Goal: Information Seeking & Learning: Check status

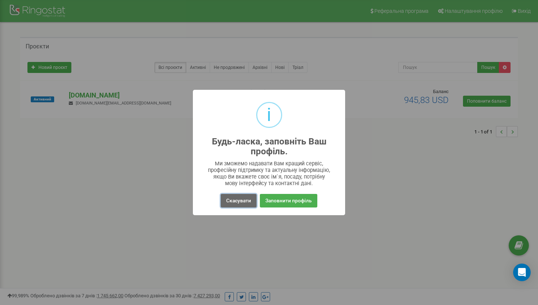
click at [242, 203] on button "Скасувати" at bounding box center [239, 201] width 36 height 14
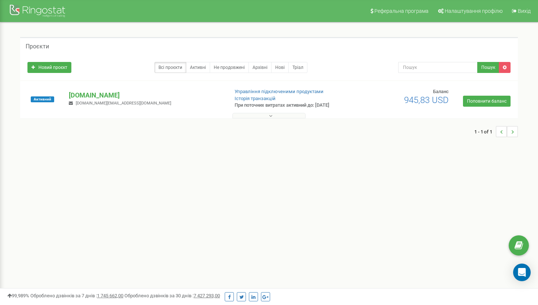
click at [285, 115] on button at bounding box center [269, 115] width 73 height 5
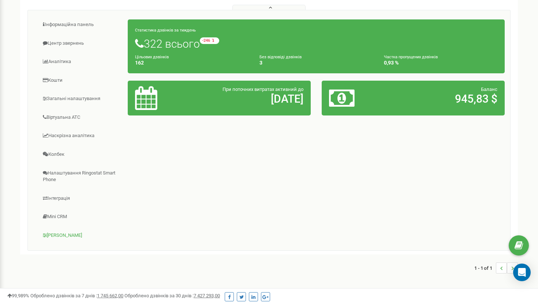
scroll to position [135, 0]
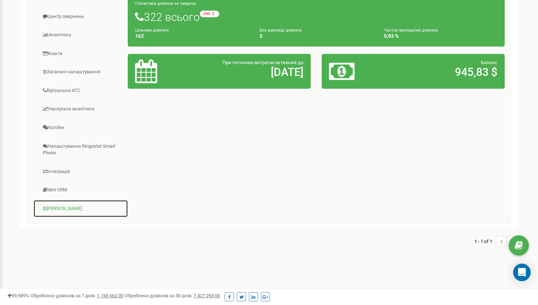
click at [57, 209] on link "[PERSON_NAME]" at bounding box center [80, 209] width 95 height 18
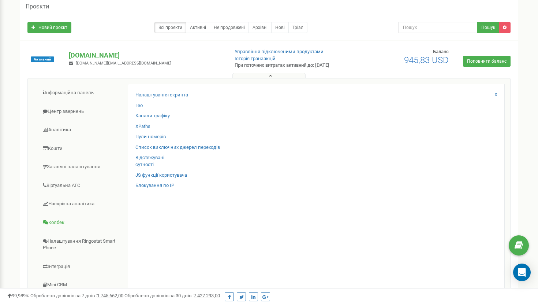
scroll to position [0, 0]
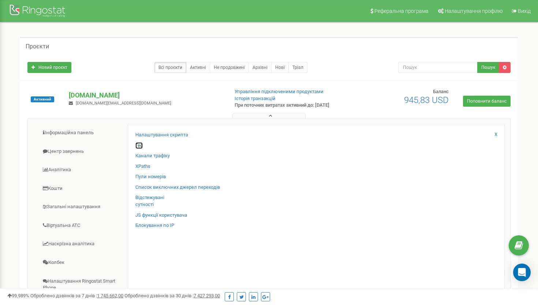
click at [141, 143] on link "Гео" at bounding box center [138, 145] width 7 height 7
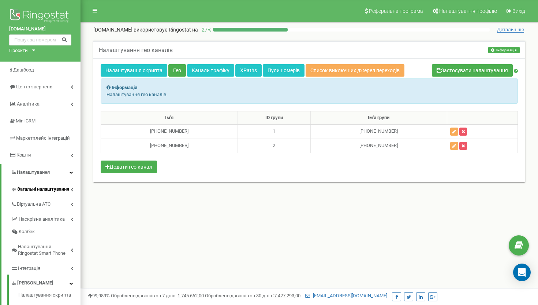
scroll to position [3, 0]
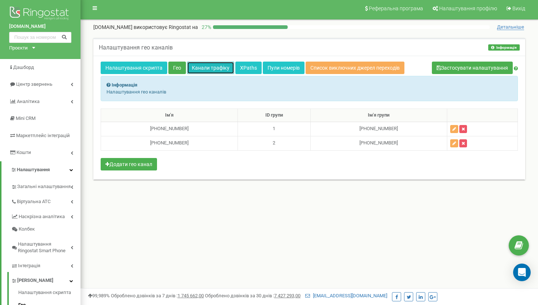
click at [223, 70] on link "Канали трафіку" at bounding box center [210, 68] width 47 height 12
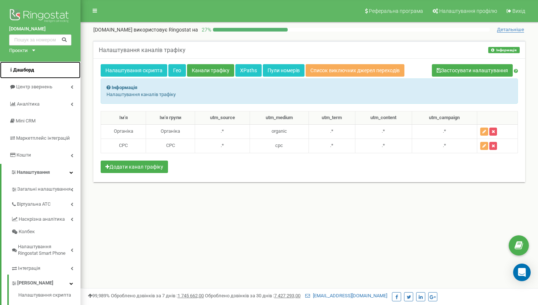
click at [39, 70] on link "Дашборд" at bounding box center [40, 70] width 81 height 17
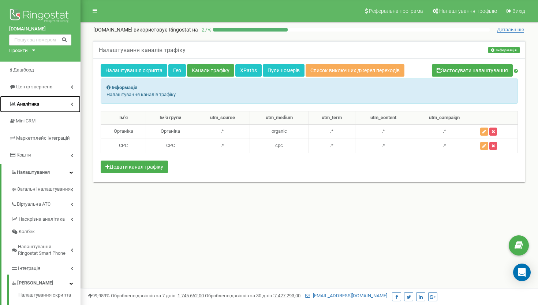
click at [38, 103] on span "Аналiтика" at bounding box center [28, 103] width 22 height 5
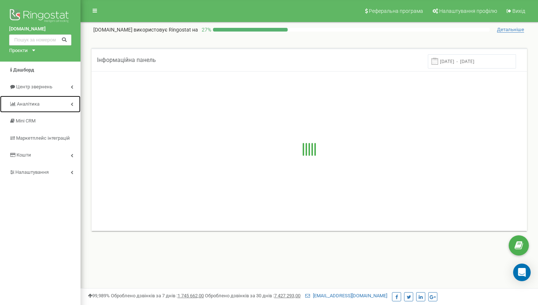
click at [38, 103] on span "Аналiтика" at bounding box center [28, 103] width 23 height 5
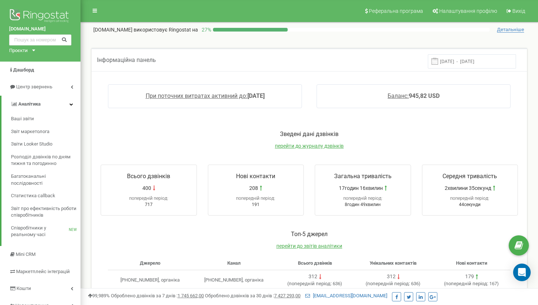
click at [182, 135] on p "Зведені дані дзвінків" at bounding box center [309, 134] width 432 height 8
click at [438, 59] on span at bounding box center [435, 61] width 7 height 7
click at [462, 61] on input "16.09.2025 - 23.09.2025" at bounding box center [472, 61] width 88 height 14
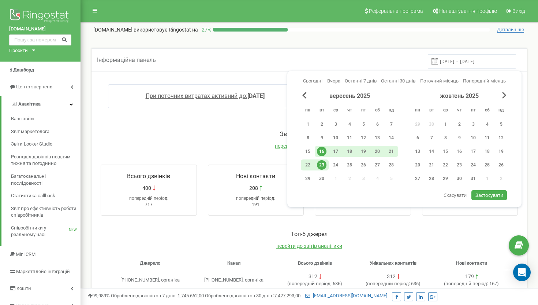
click at [416, 81] on div "Сьогодні Вчора Останні 7 днів Останні 30 днів Поточний місяць Попередній місяць" at bounding box center [404, 85] width 207 height 14
click at [437, 81] on span "Поточний місяць" at bounding box center [439, 80] width 38 height 5
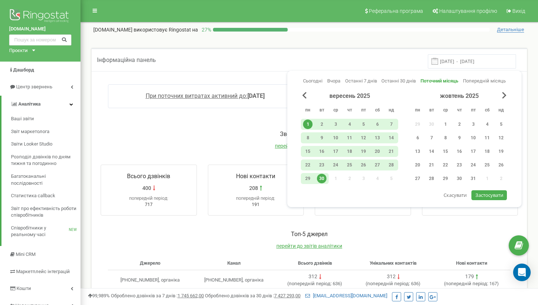
click at [489, 193] on span "Застосувати" at bounding box center [490, 195] width 28 height 7
type input "01.09.2025 - 30.09.2025"
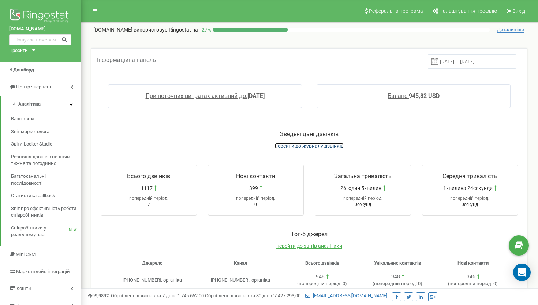
click at [306, 145] on span "перейти до журналу дзвінків" at bounding box center [309, 146] width 69 height 6
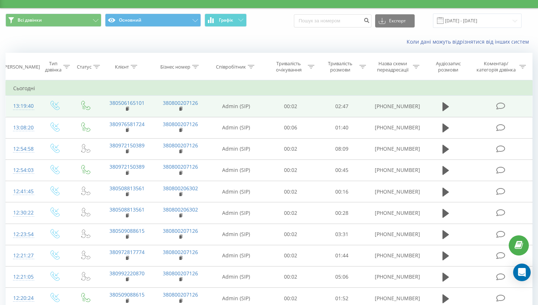
scroll to position [14, 0]
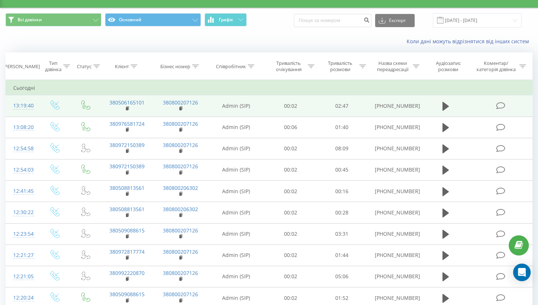
click at [454, 99] on td at bounding box center [445, 105] width 49 height 21
click at [441, 106] on button at bounding box center [446, 106] width 11 height 11
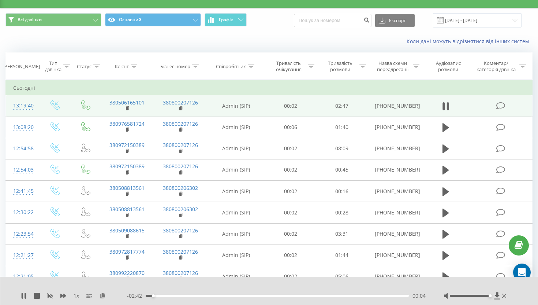
drag, startPoint x: 471, startPoint y: 296, endPoint x: 490, endPoint y: 298, distance: 19.6
click at [490, 298] on div at bounding box center [476, 295] width 64 height 7
click at [379, 296] on div "02:19" at bounding box center [277, 295] width 263 height 2
click at [393, 296] on div "02:37" at bounding box center [277, 295] width 263 height 2
click at [402, 296] on div "02:37" at bounding box center [277, 295] width 263 height 2
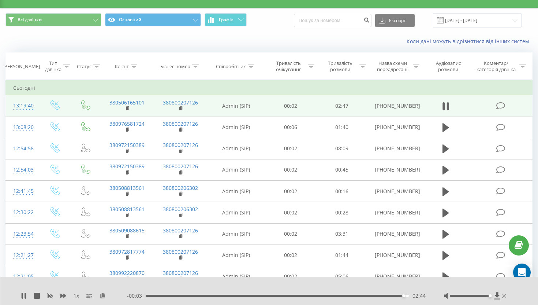
click at [505, 294] on icon at bounding box center [504, 296] width 4 height 6
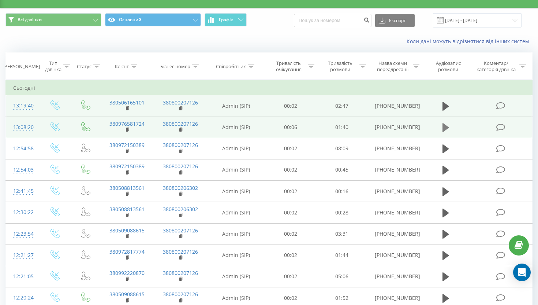
click at [442, 127] on button at bounding box center [446, 127] width 11 height 11
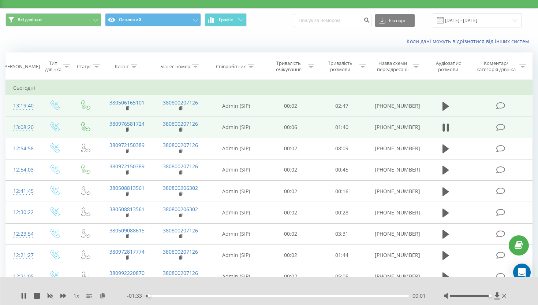
click at [166, 293] on div "- 01:33 00:01 00:01" at bounding box center [276, 295] width 299 height 7
click at [178, 297] on div "- 01:32 00:02 00:02" at bounding box center [276, 295] width 299 height 7
click at [188, 294] on div "- 01:31 00:02 00:02" at bounding box center [276, 295] width 299 height 7
click at [190, 295] on div "00:03" at bounding box center [277, 295] width 263 height 2
click at [237, 295] on div "00:16" at bounding box center [277, 295] width 263 height 2
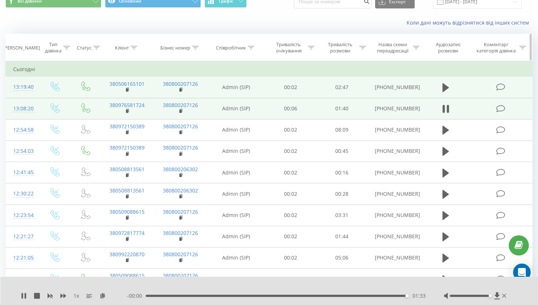
scroll to position [0, 0]
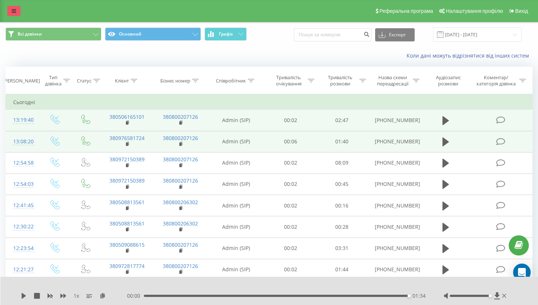
click at [14, 13] on icon at bounding box center [14, 10] width 4 height 5
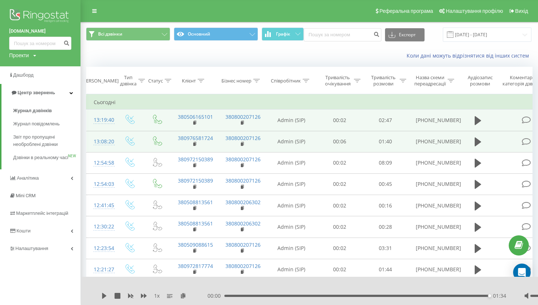
click at [24, 16] on img at bounding box center [40, 16] width 62 height 18
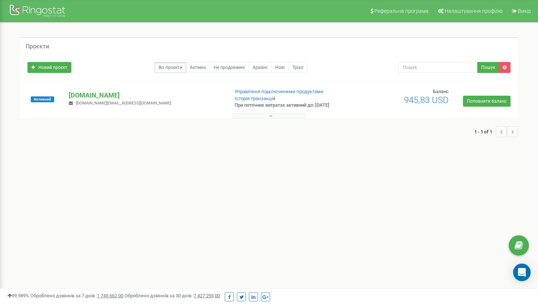
click at [285, 114] on button at bounding box center [269, 115] width 73 height 5
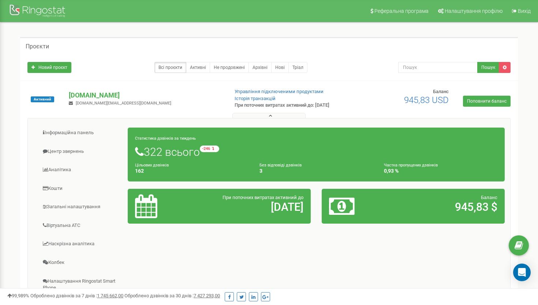
click at [285, 114] on button at bounding box center [269, 115] width 73 height 5
